Goal: Book appointment/travel/reservation

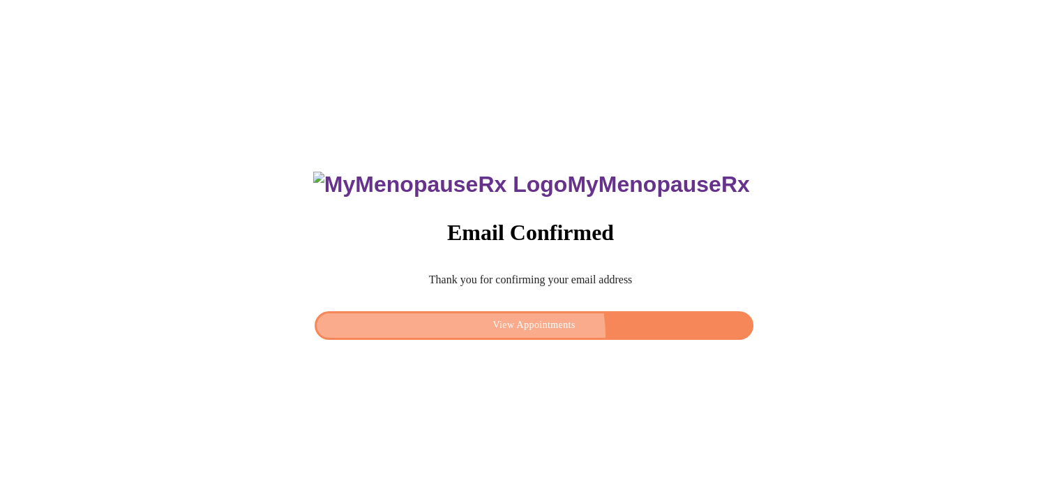
click at [550, 333] on button "View Appointments" at bounding box center [534, 325] width 438 height 29
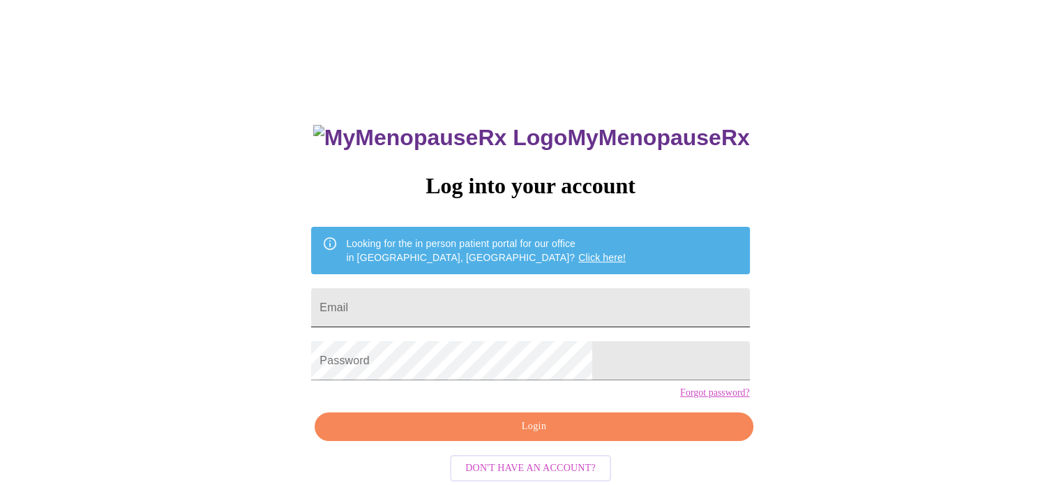
click at [534, 298] on input "Email" at bounding box center [530, 307] width 438 height 39
type input "[EMAIL_ADDRESS][DOMAIN_NAME]"
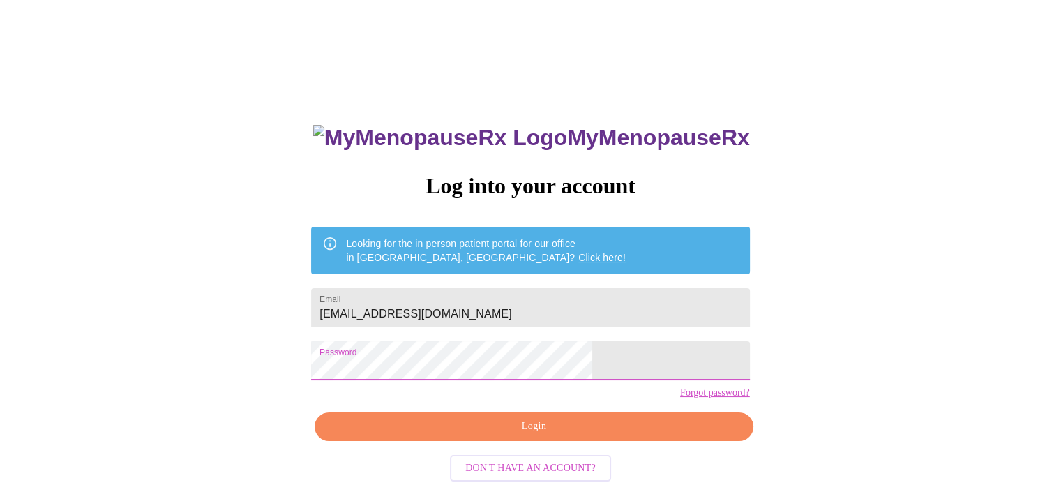
click at [471, 435] on span "Login" at bounding box center [534, 426] width 406 height 17
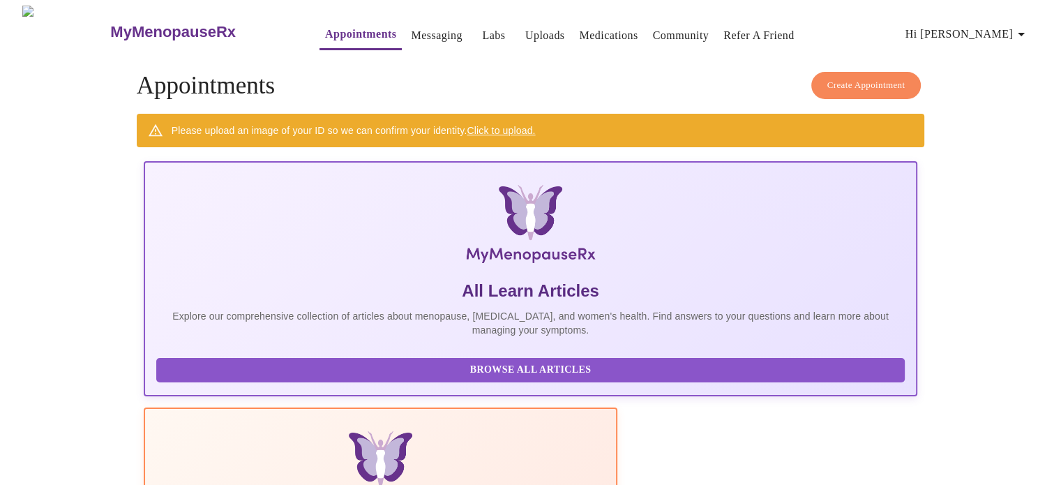
click at [405, 40] on button "Messaging" at bounding box center [436, 36] width 62 height 28
click at [411, 28] on link "Messaging" at bounding box center [436, 36] width 51 height 20
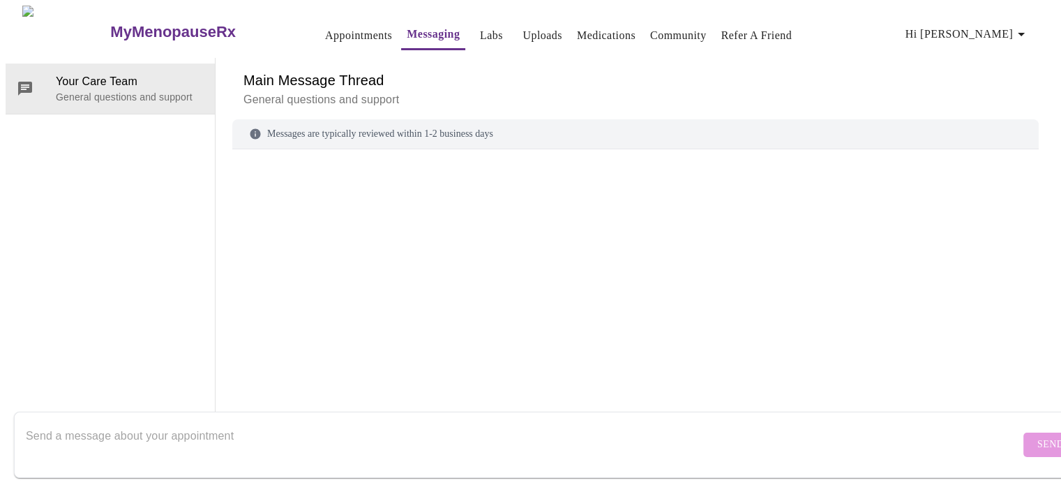
click at [480, 26] on link "Labs" at bounding box center [491, 36] width 23 height 20
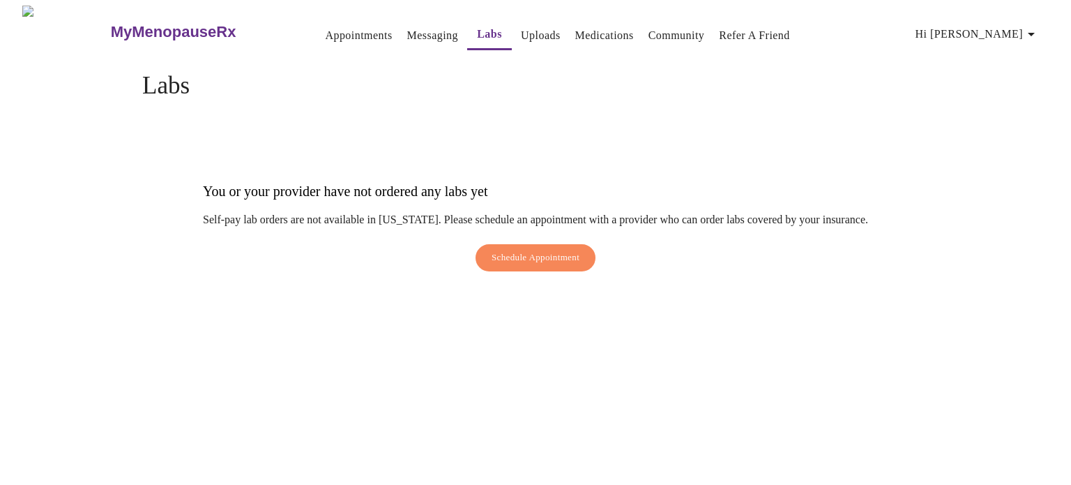
click at [525, 30] on link "Uploads" at bounding box center [541, 36] width 40 height 20
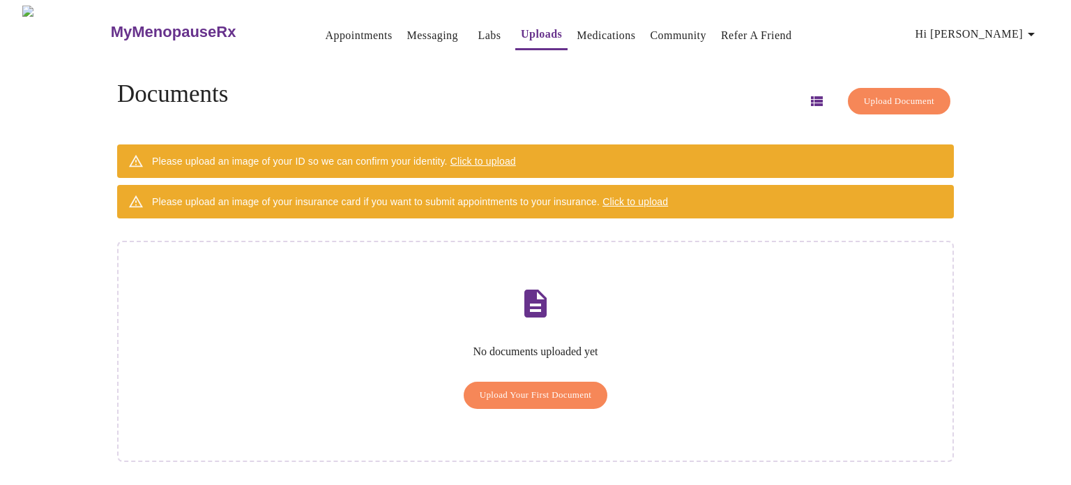
click at [607, 31] on link "Medications" at bounding box center [606, 36] width 59 height 20
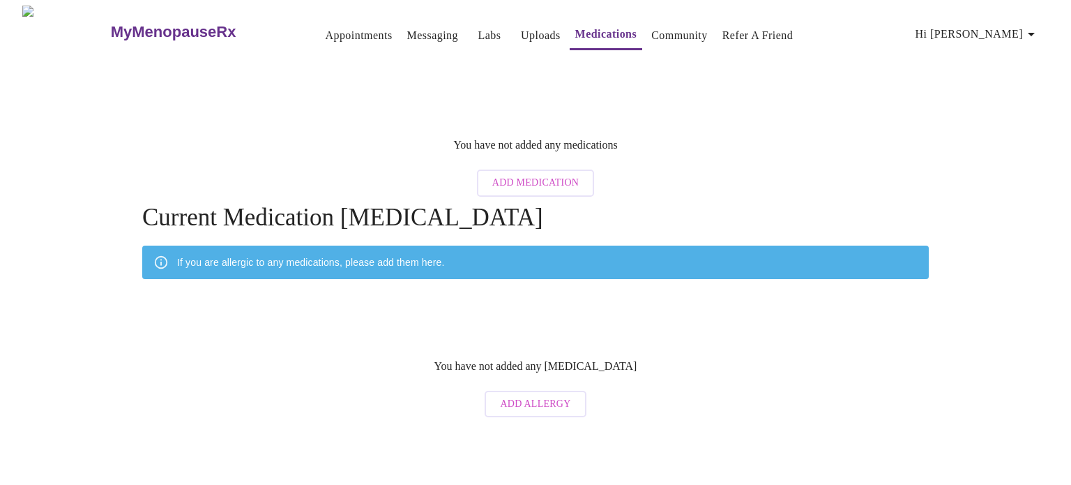
click at [658, 28] on link "Community" at bounding box center [679, 36] width 56 height 20
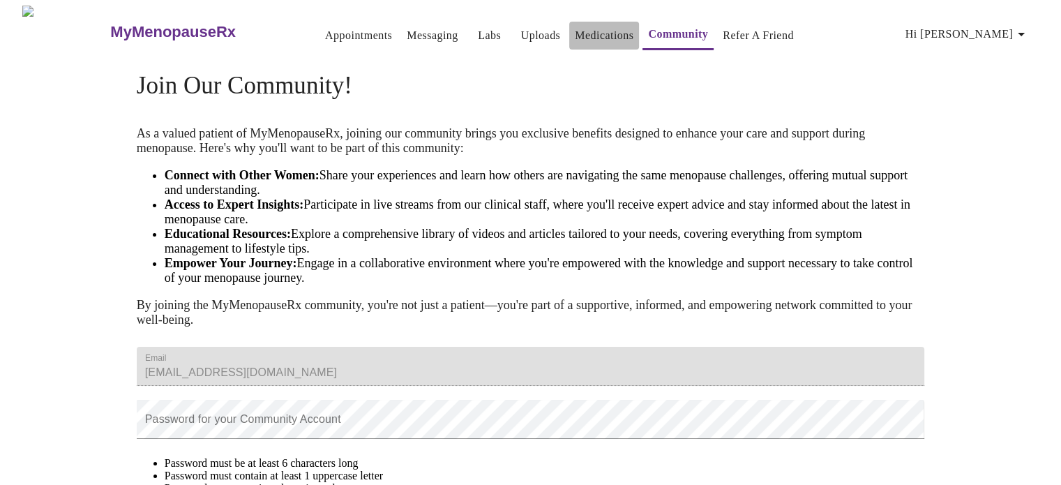
click at [575, 38] on link "Medications" at bounding box center [604, 36] width 59 height 20
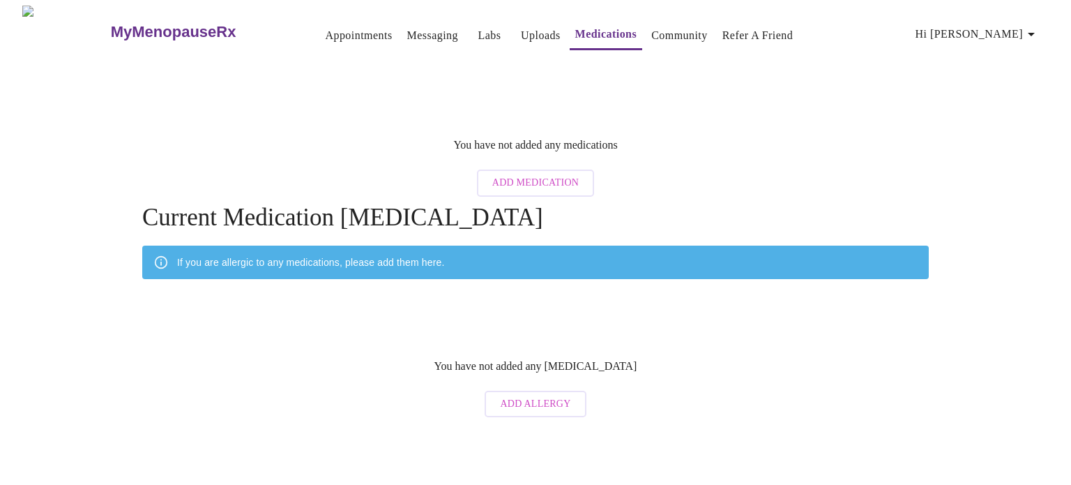
click at [522, 178] on span "Add Medication" at bounding box center [535, 182] width 86 height 17
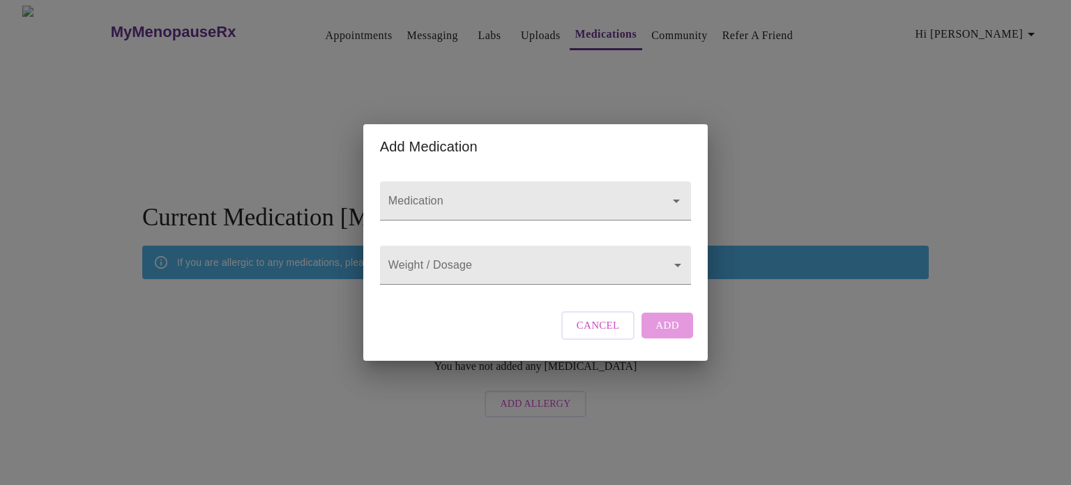
click at [522, 181] on div at bounding box center [535, 200] width 311 height 39
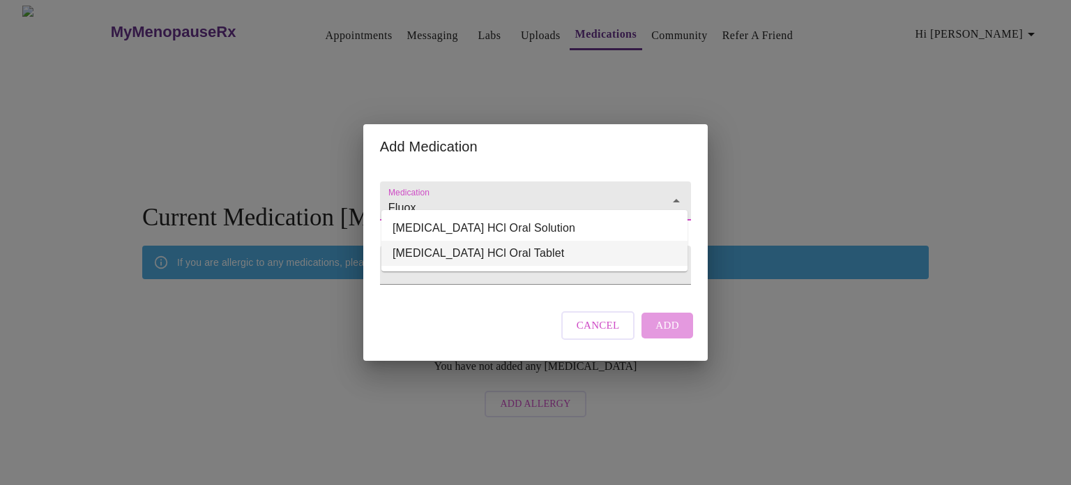
click at [548, 249] on li "FLUoxetine HCl Oral Tablet" at bounding box center [535, 253] width 306 height 25
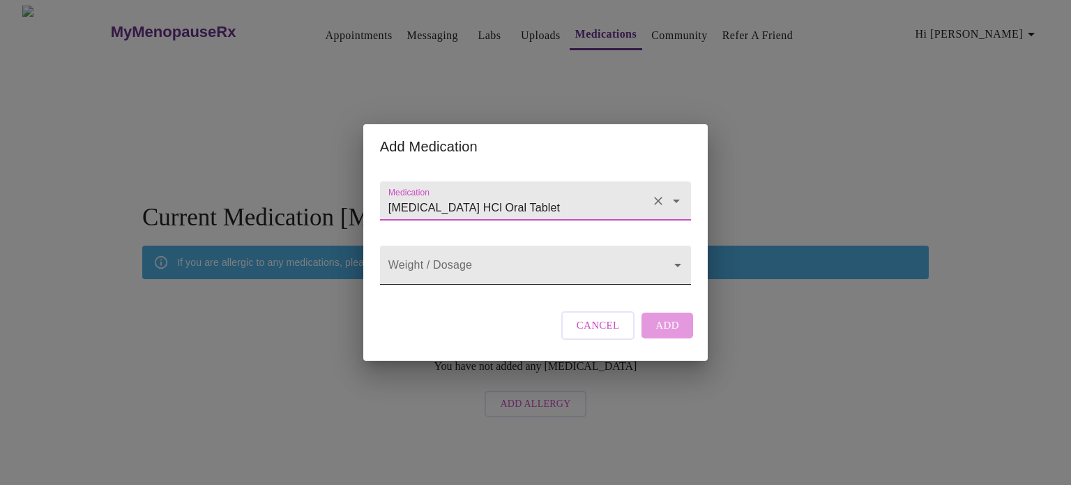
type input "FLUoxetine HCl Oral Tablet"
click at [487, 258] on body "MyMenopauseRx Appointments Messaging Labs Uploads Medications Community Refer a…" at bounding box center [536, 215] width 1060 height 418
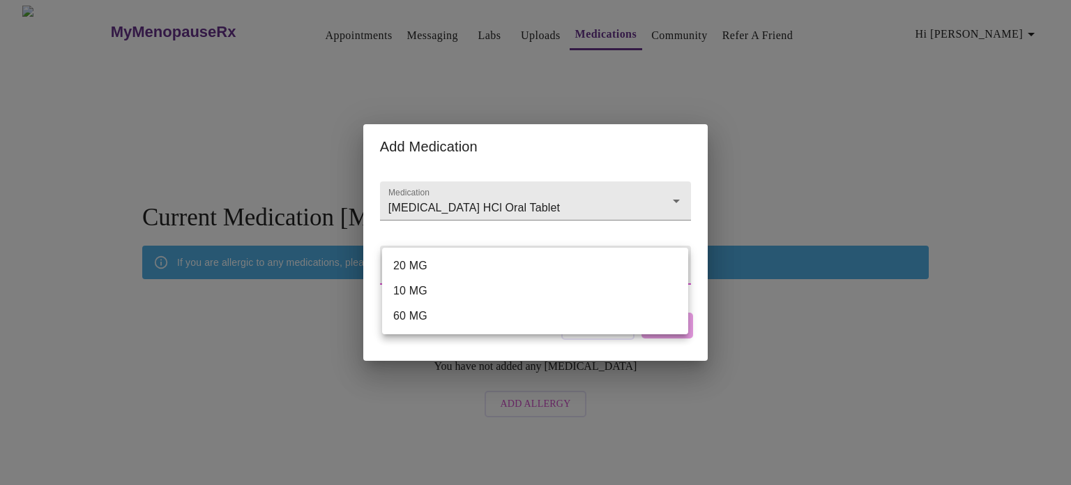
click at [442, 262] on li "20 MG" at bounding box center [535, 265] width 306 height 25
type input "20 MG"
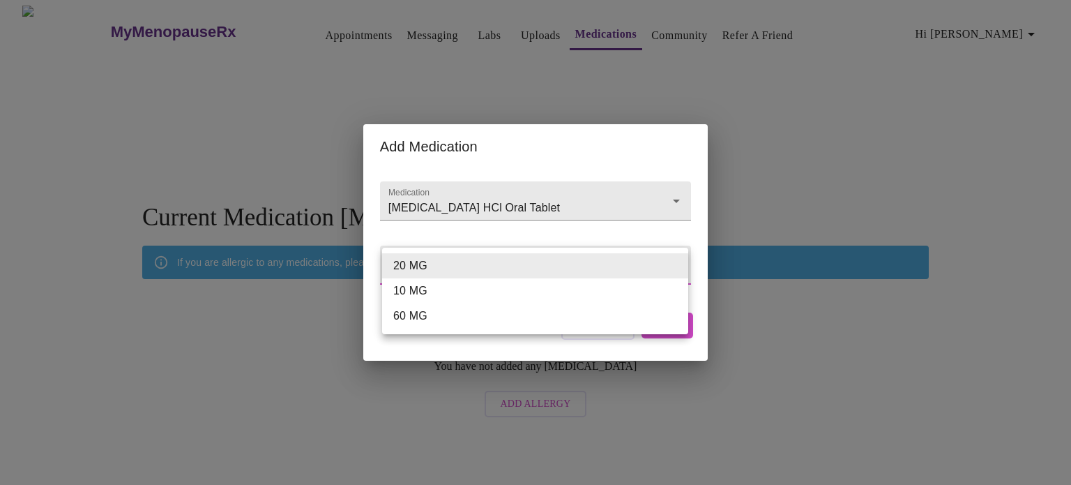
click at [416, 272] on body "MyMenopauseRx Appointments Messaging Labs Uploads Medications Community Refer a…" at bounding box center [536, 215] width 1060 height 418
click at [409, 262] on li "20 MG" at bounding box center [535, 265] width 306 height 25
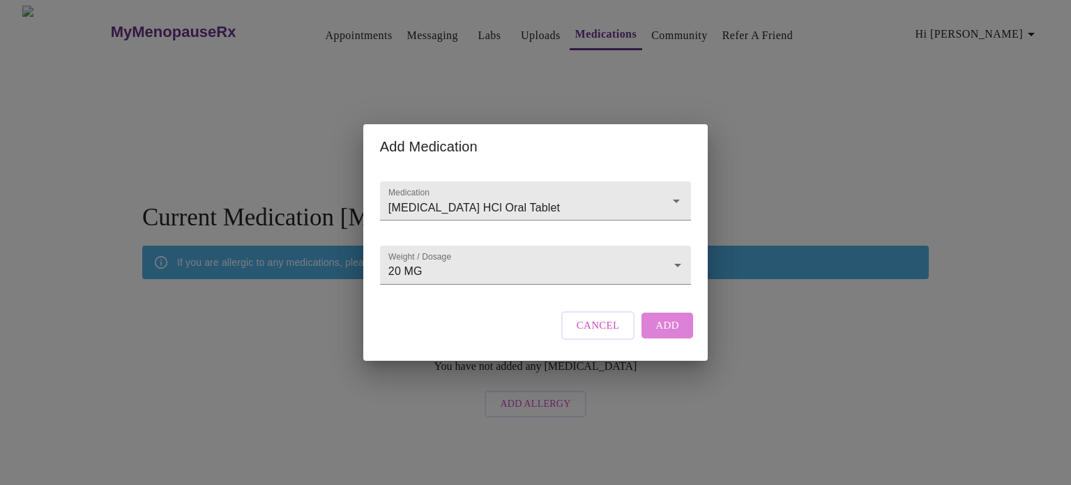
click at [672, 333] on span "Add" at bounding box center [668, 325] width 24 height 18
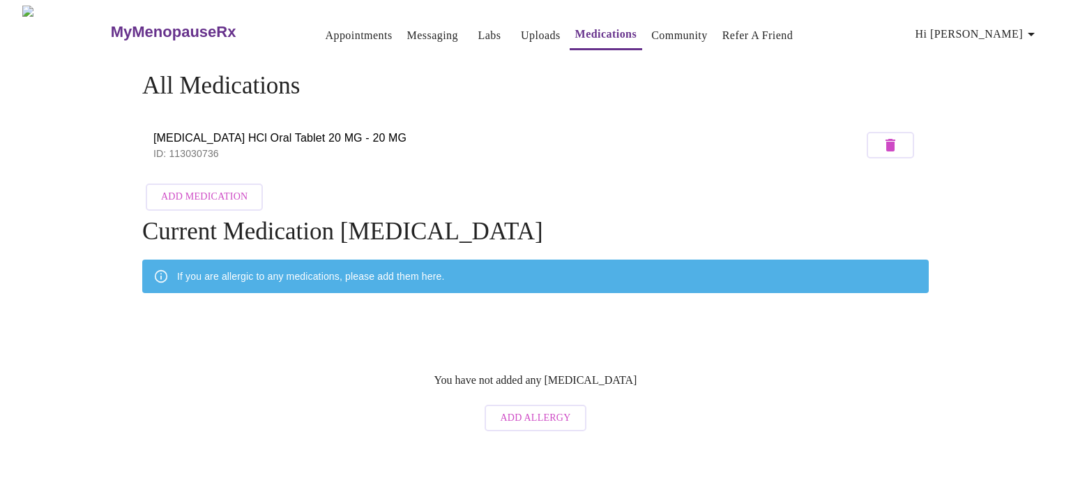
click at [111, 23] on h3 "MyMenopauseRx" at bounding box center [174, 32] width 126 height 18
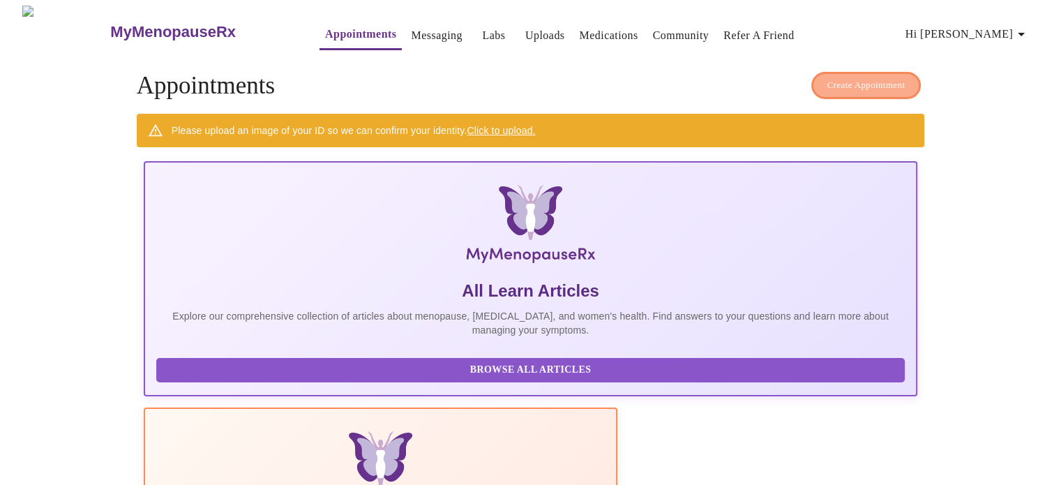
click at [840, 80] on span "Create Appointment" at bounding box center [866, 85] width 78 height 16
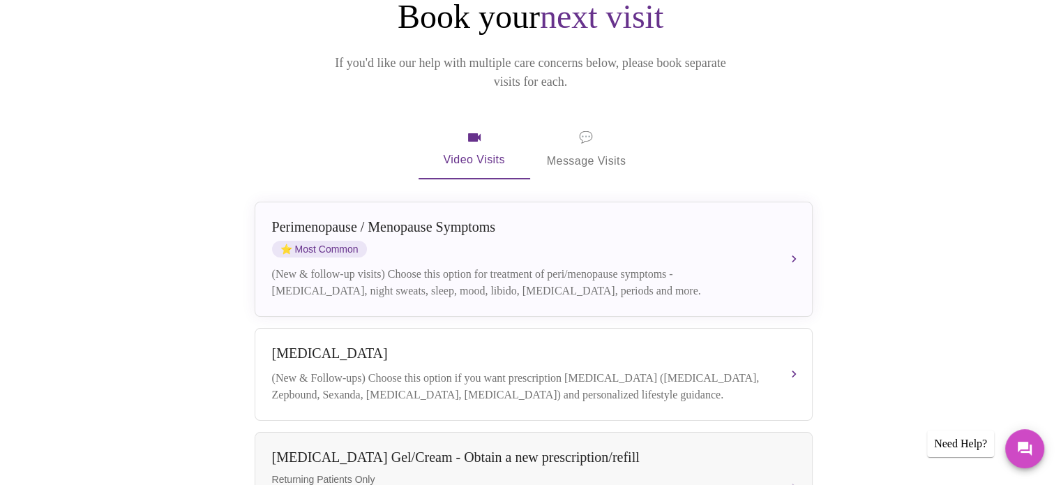
scroll to position [279, 0]
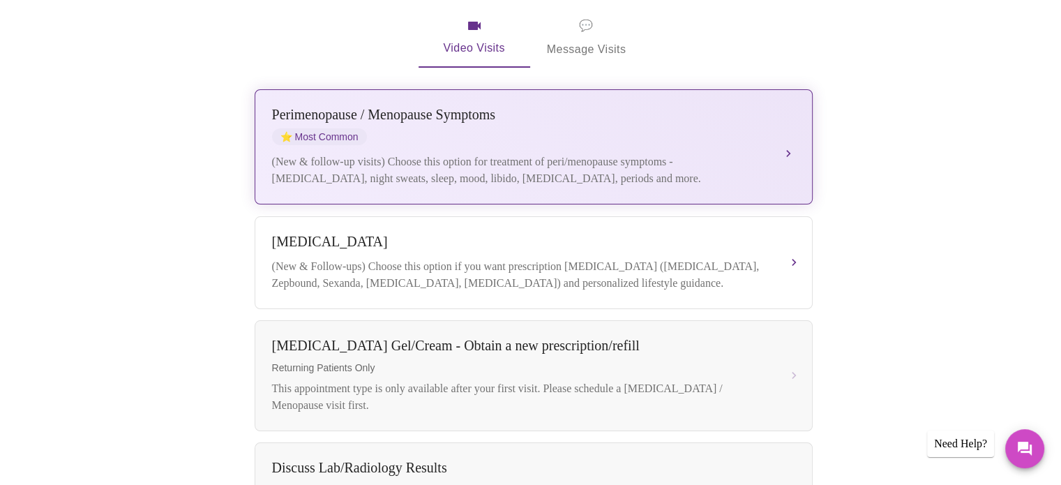
click at [554, 153] on div "(New & follow-up visits) Choose this option for treatment of peri/menopause sym…" at bounding box center [519, 169] width 495 height 33
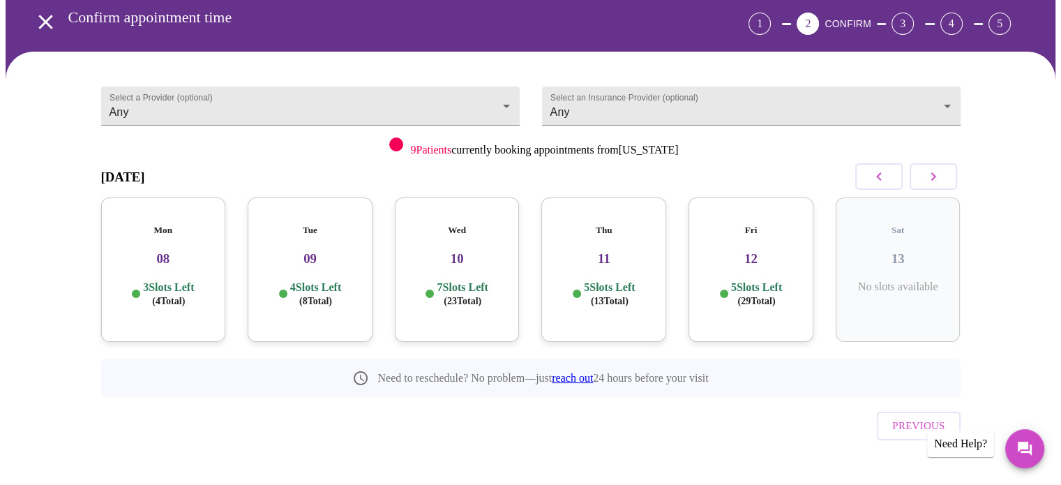
click at [163, 280] on p "3 Slots Left ( 4 Total)" at bounding box center [168, 293] width 51 height 27
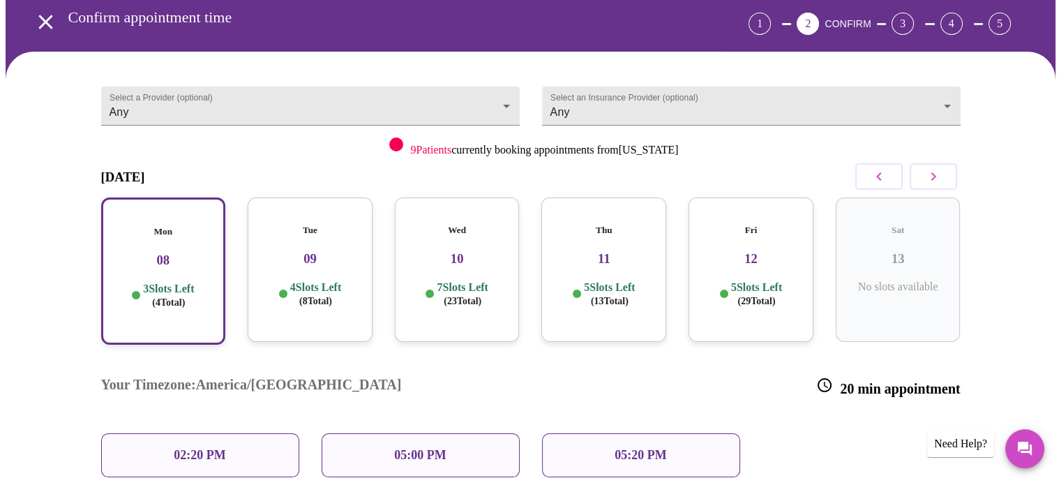
click at [195, 448] on p "02:20 PM" at bounding box center [200, 455] width 52 height 15
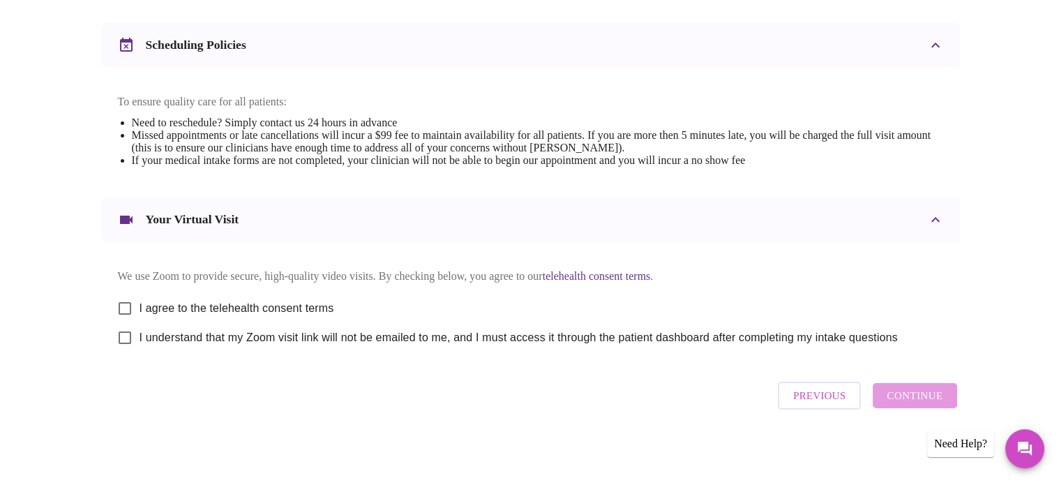
scroll to position [525, 0]
click at [128, 345] on input "I understand that my Zoom visit link will not be emailed to me, and I must acce…" at bounding box center [124, 337] width 29 height 29
checkbox input "true"
click at [120, 284] on div "We use Zoom to provide secure, high-quality video visits. By checking below, yo…" at bounding box center [531, 305] width 826 height 93
click at [121, 294] on input "I agree to the telehealth consent terms" at bounding box center [124, 308] width 29 height 29
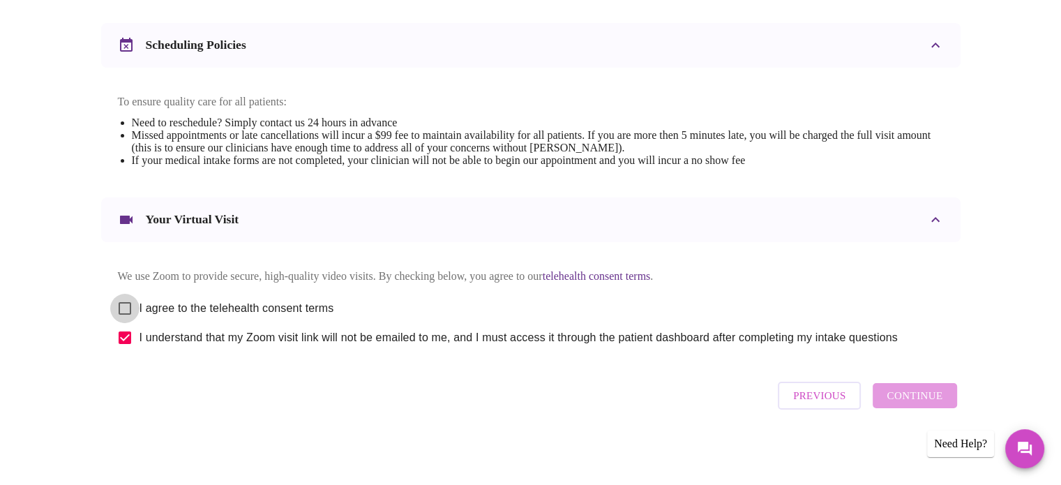
checkbox input "true"
click at [915, 392] on span "Continue" at bounding box center [914, 395] width 56 height 18
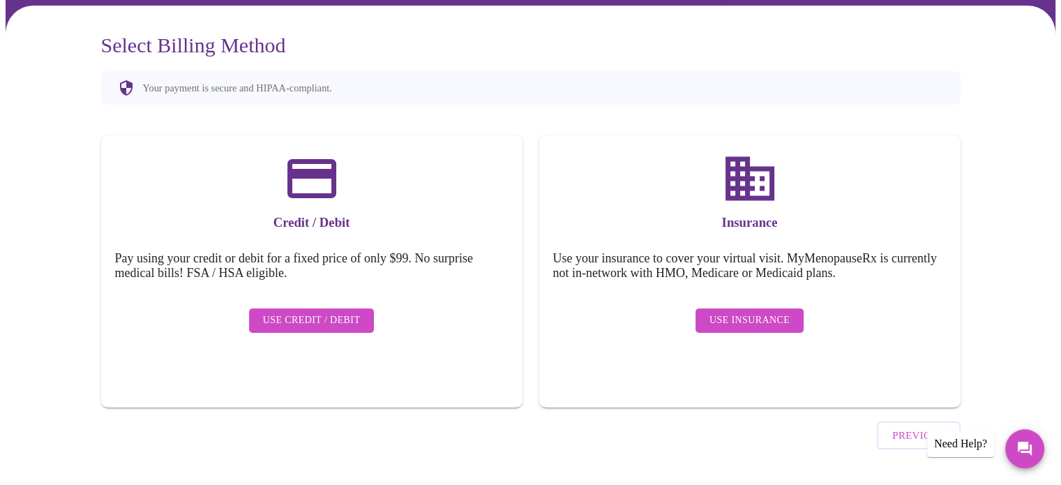
drag, startPoint x: 764, startPoint y: 312, endPoint x: 763, endPoint y: 370, distance: 57.9
click at [761, 370] on div "Insurance Use your insurance to cover your virtual visit. MyMenopauseRx is curr…" at bounding box center [749, 271] width 421 height 272
click at [737, 323] on div "Use Insurance" at bounding box center [749, 320] width 393 height 38
click at [737, 317] on span "Use Insurance" at bounding box center [749, 320] width 80 height 17
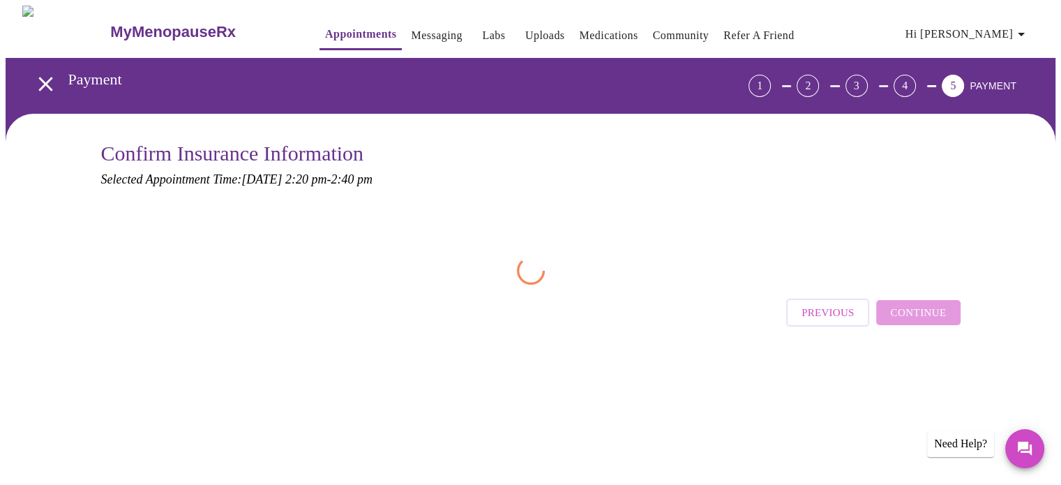
scroll to position [0, 0]
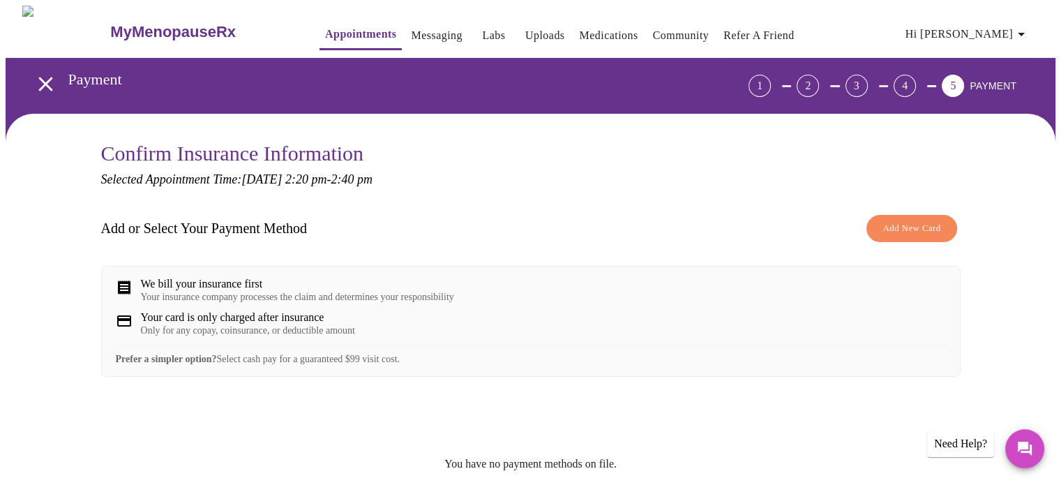
click at [116, 282] on icon at bounding box center [124, 287] width 17 height 17
click at [911, 231] on span "Add New Card" at bounding box center [911, 228] width 58 height 16
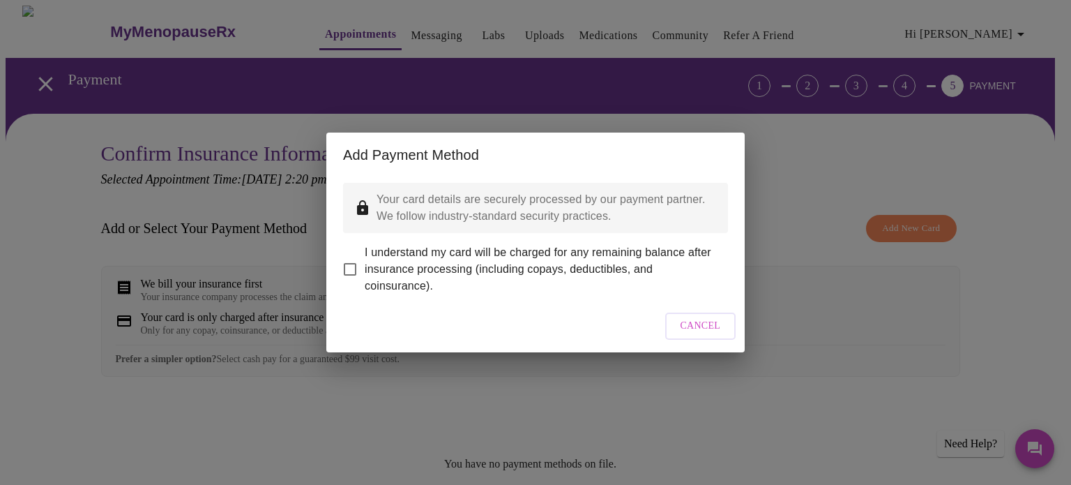
click at [387, 259] on span "I understand my card will be charged for any remaining balance after insurance …" at bounding box center [541, 269] width 352 height 50
click at [365, 259] on input "I understand my card will be charged for any remaining balance after insurance …" at bounding box center [349, 269] width 29 height 29
checkbox input "true"
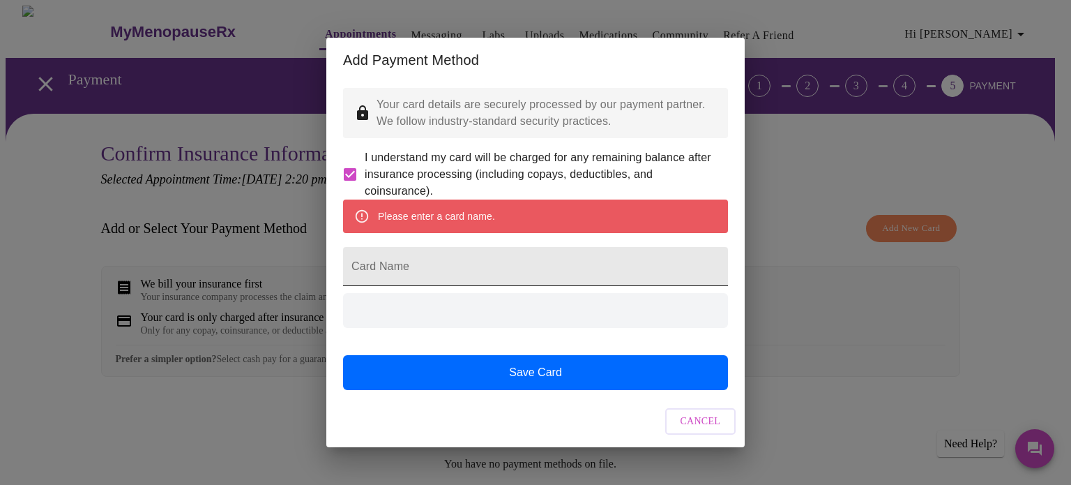
click at [480, 233] on div "Please enter a card name." at bounding box center [535, 215] width 385 height 33
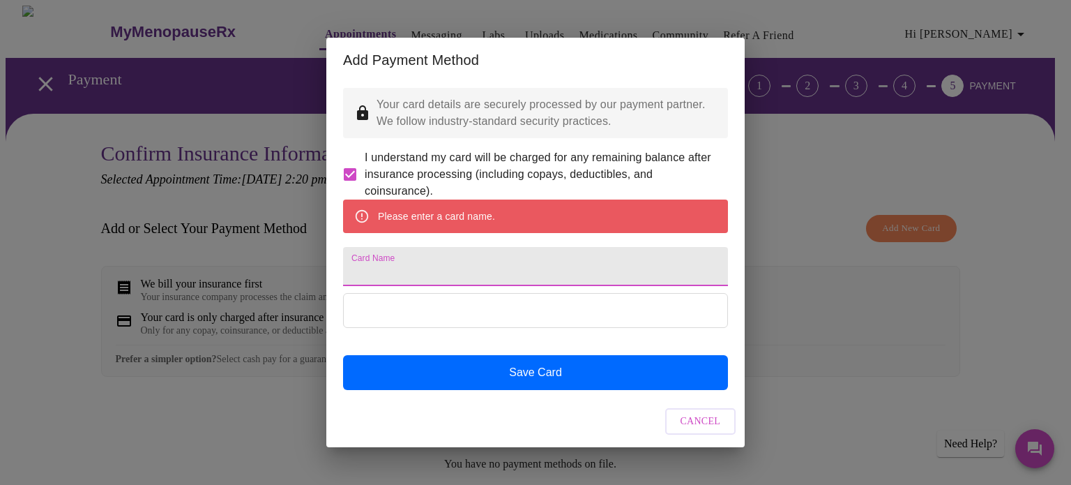
click at [414, 273] on input "Card Name" at bounding box center [535, 266] width 385 height 39
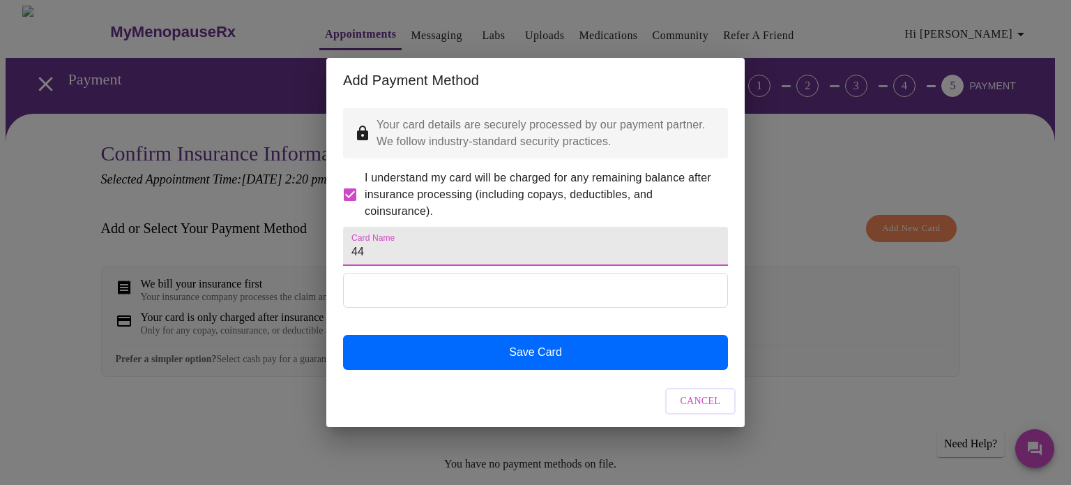
type input "4"
type input "4037841772720583"
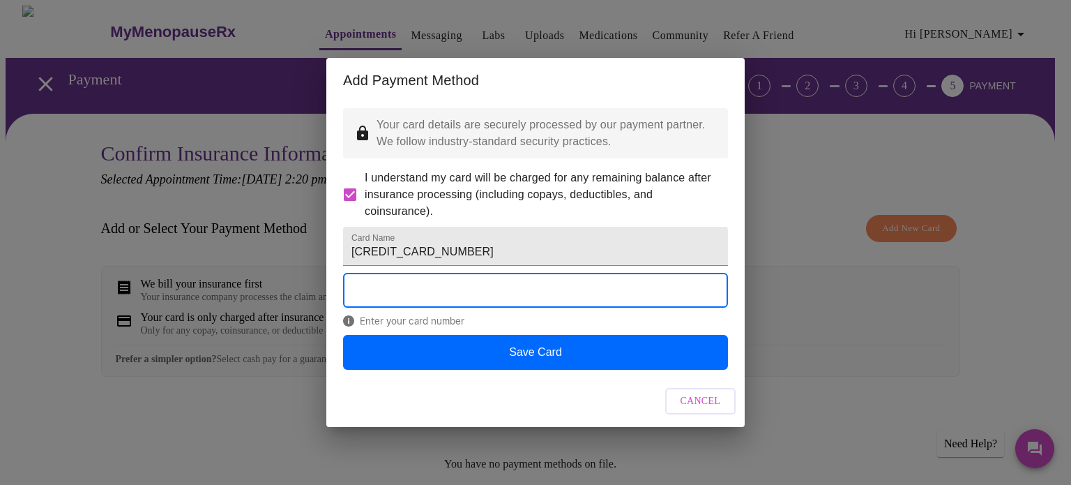
click at [412, 270] on form "Card Name 4037841772720583" at bounding box center [535, 246] width 385 height 53
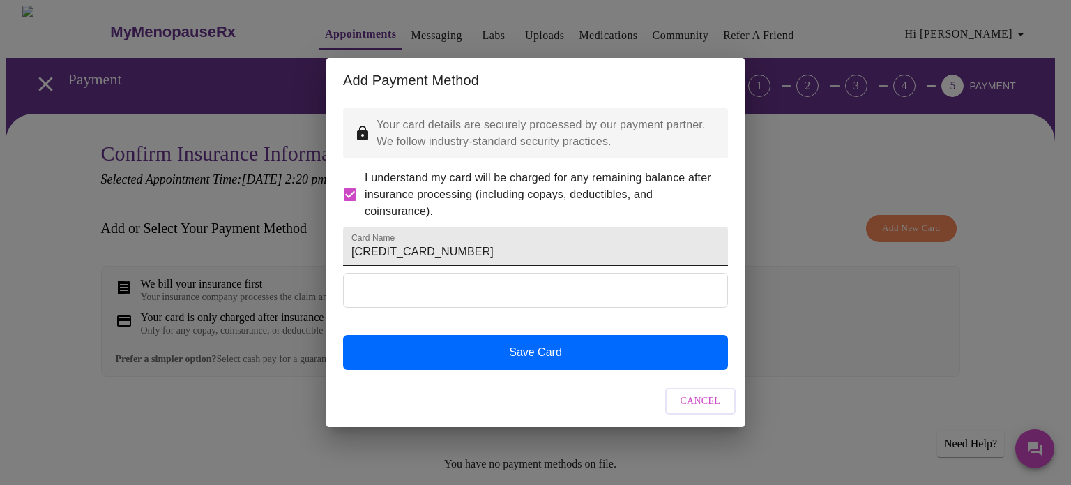
click at [415, 255] on input "4037841772720583" at bounding box center [535, 246] width 385 height 39
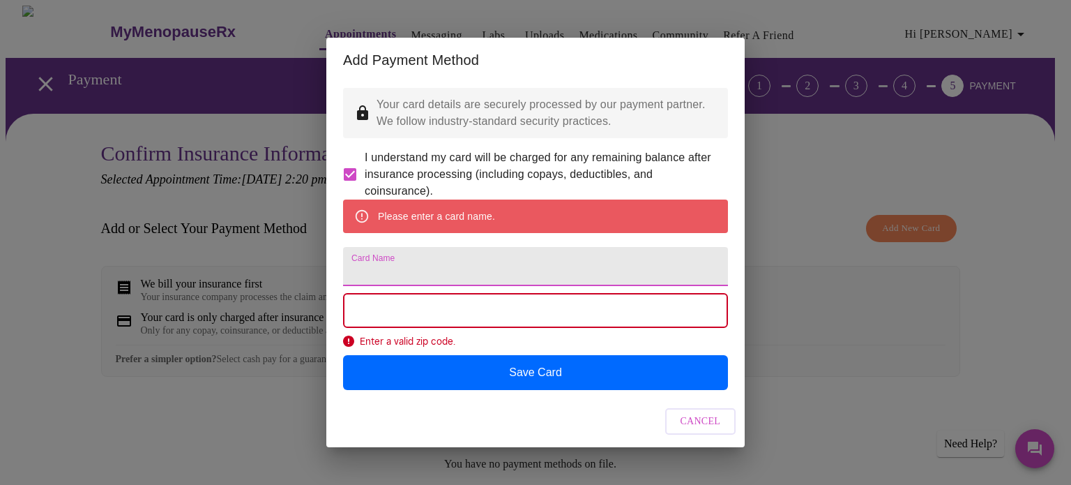
click at [456, 271] on input "Card Name" at bounding box center [535, 266] width 385 height 39
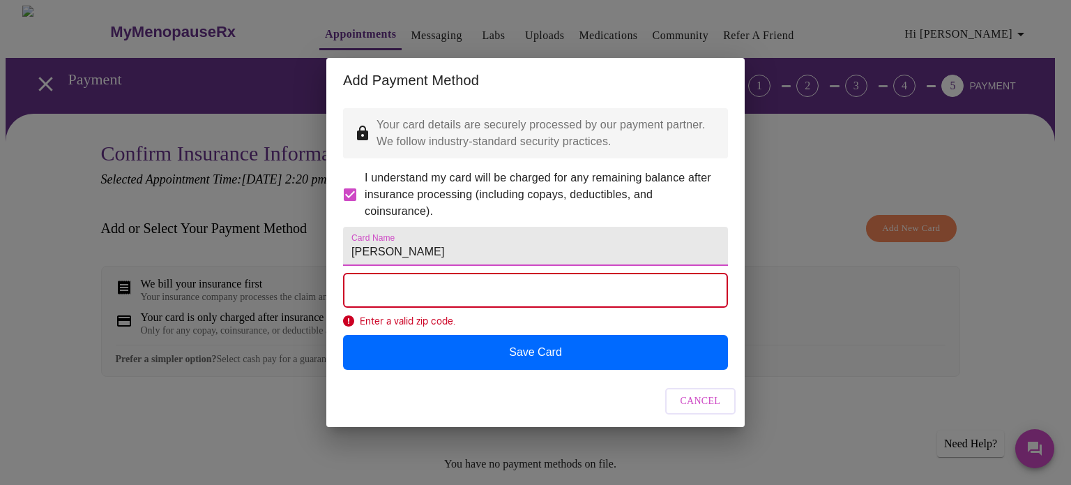
type input "Kelly McMahon"
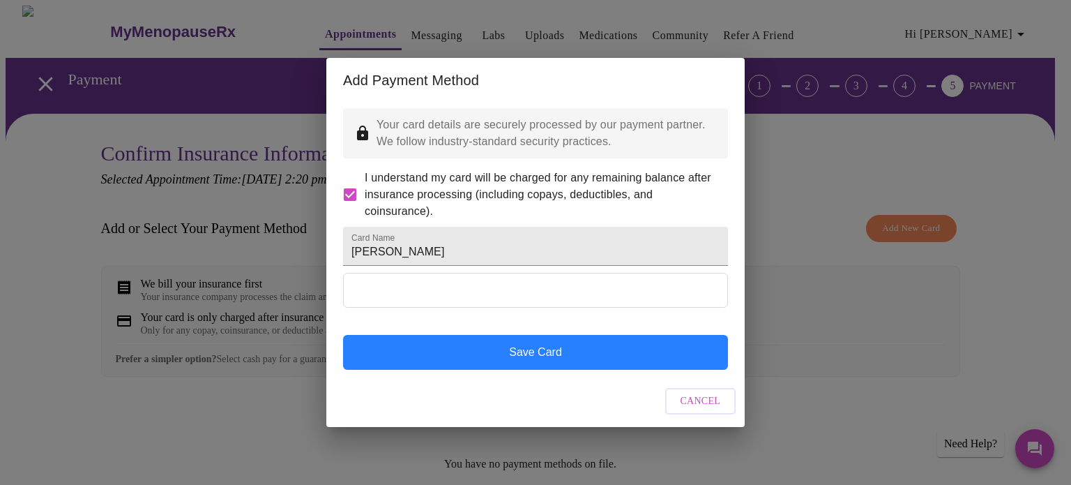
click at [612, 370] on button "Save Card" at bounding box center [535, 352] width 385 height 35
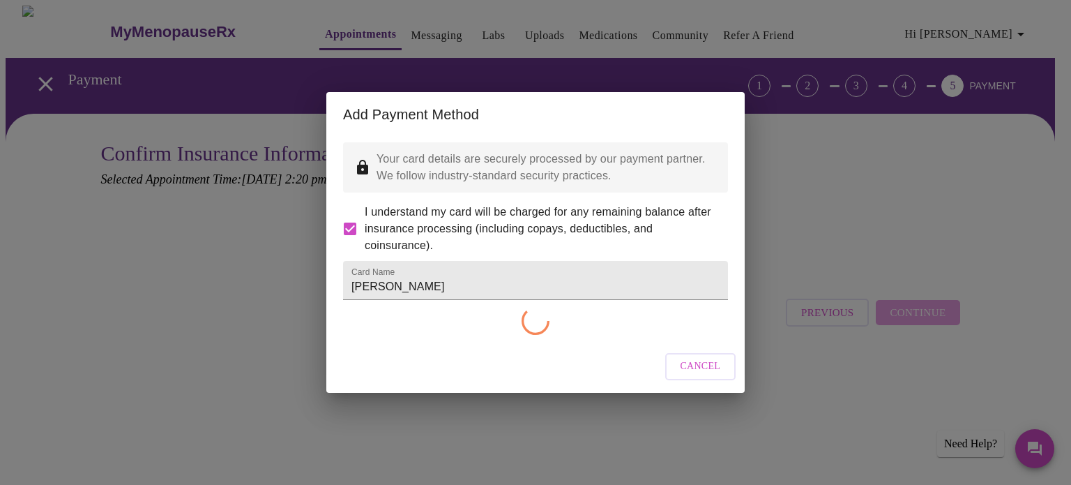
checkbox input "false"
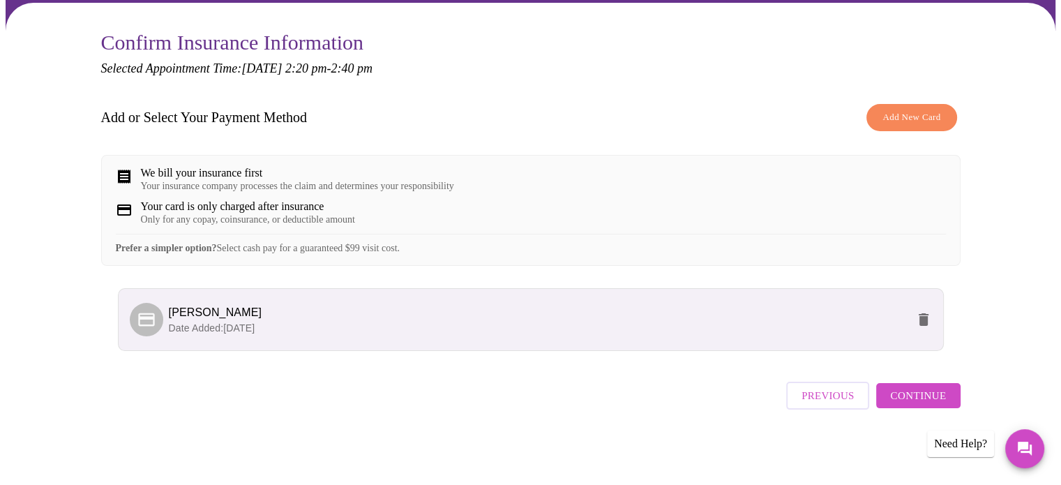
scroll to position [120, 0]
click at [912, 388] on div "Previous Continue" at bounding box center [873, 392] width 174 height 49
click at [912, 392] on span "Continue" at bounding box center [918, 395] width 56 height 18
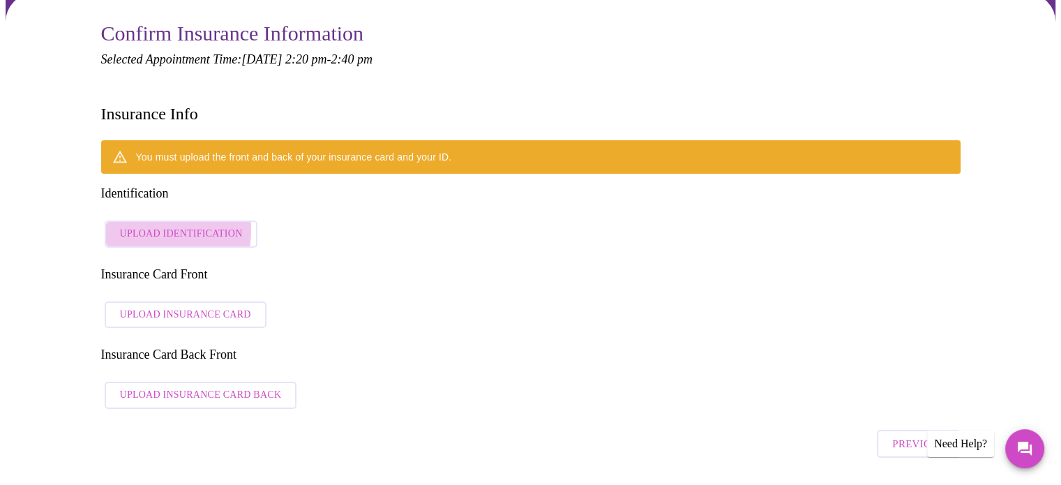
click at [135, 225] on span "Upload Identification" at bounding box center [181, 233] width 123 height 17
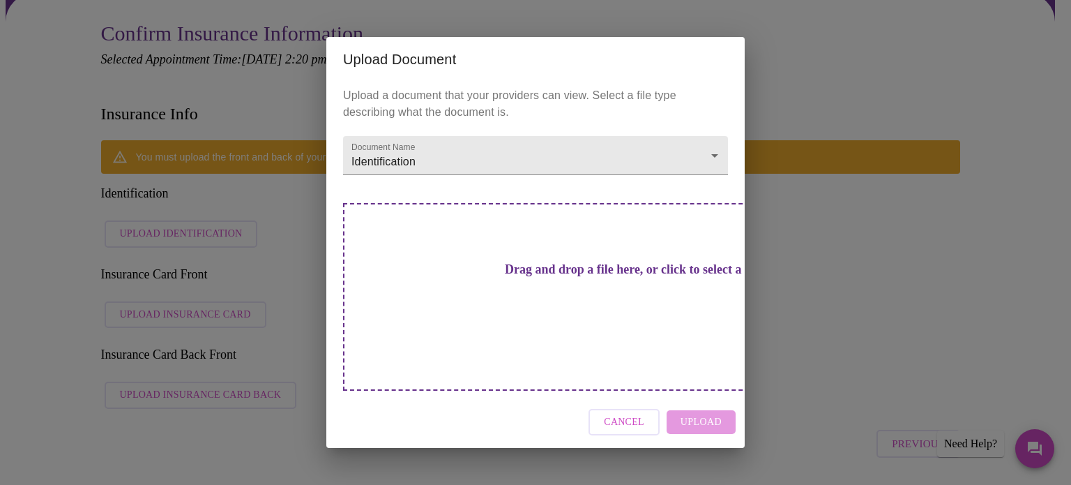
click at [664, 347] on div "Drag and drop a file here, or click to select a file" at bounding box center [633, 297] width 580 height 188
click at [643, 414] on span "Cancel" at bounding box center [624, 422] width 40 height 17
